Goal: Register for event/course

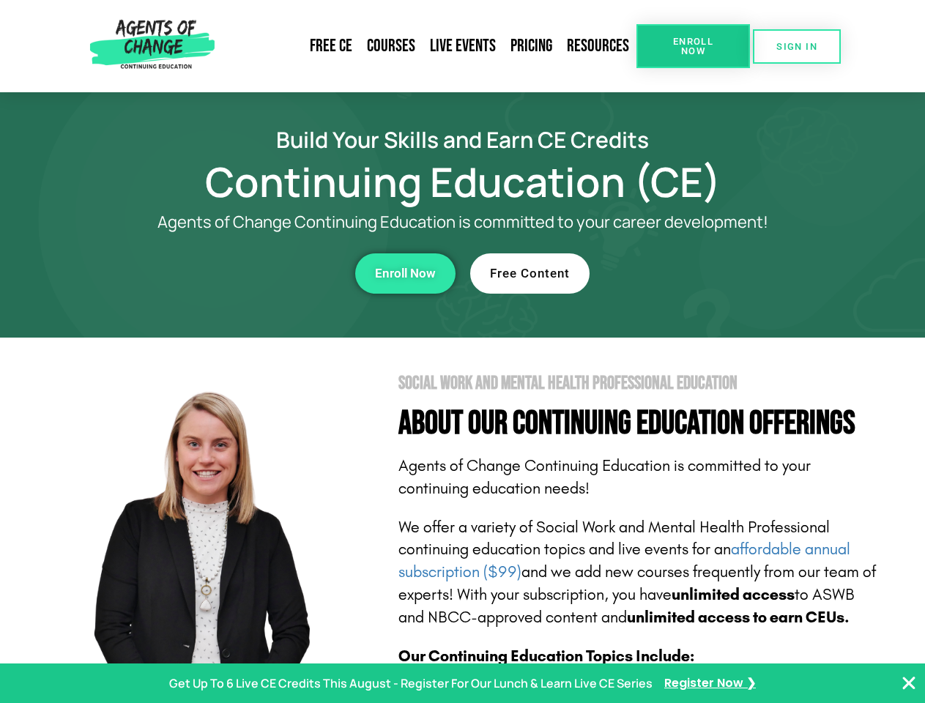
click at [462, 352] on section "Social Work and Mental Health Professional Education About Our Continuing Educa…" at bounding box center [462, 645] width 925 height 615
click at [693, 46] on span "Enroll Now" at bounding box center [693, 46] width 67 height 19
click at [797, 46] on span "SIGN IN" at bounding box center [796, 47] width 41 height 10
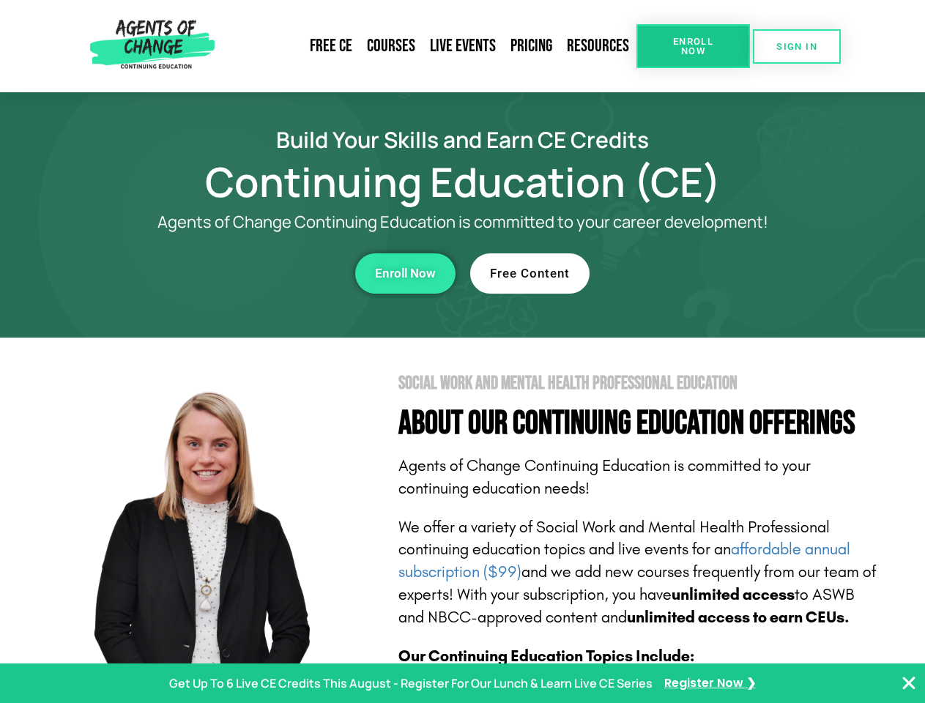
click at [254, 273] on div "Enroll Now" at bounding box center [254, 273] width 403 height 40
click at [405, 273] on span "Enroll Now" at bounding box center [405, 273] width 61 height 12
click at [672, 273] on div "Free Content" at bounding box center [671, 273] width 403 height 40
